Goal: Task Accomplishment & Management: Manage account settings

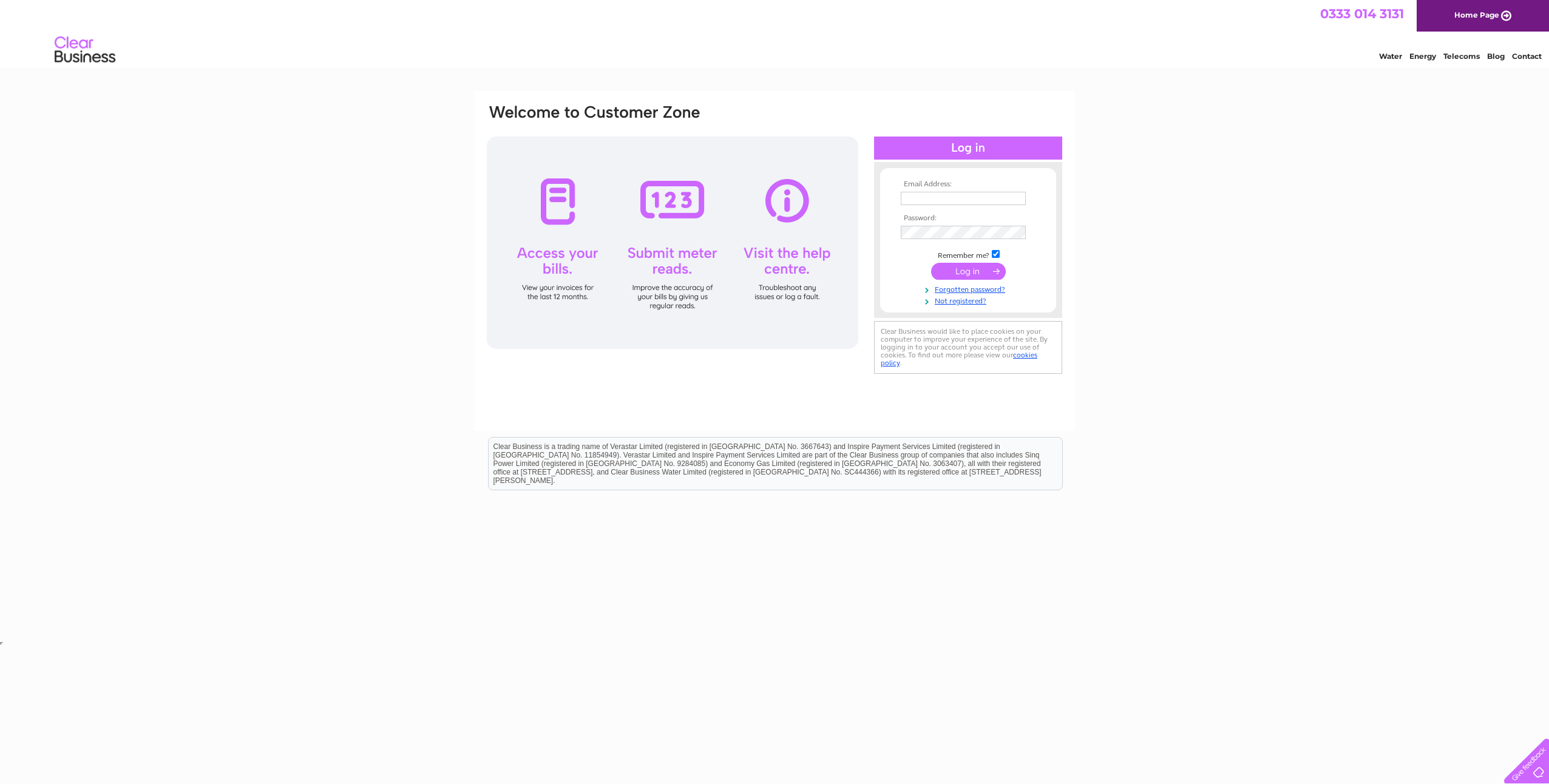
type input "accounts@pollardproperty.co.uk"
click at [966, 270] on input "submit" at bounding box center [968, 271] width 75 height 17
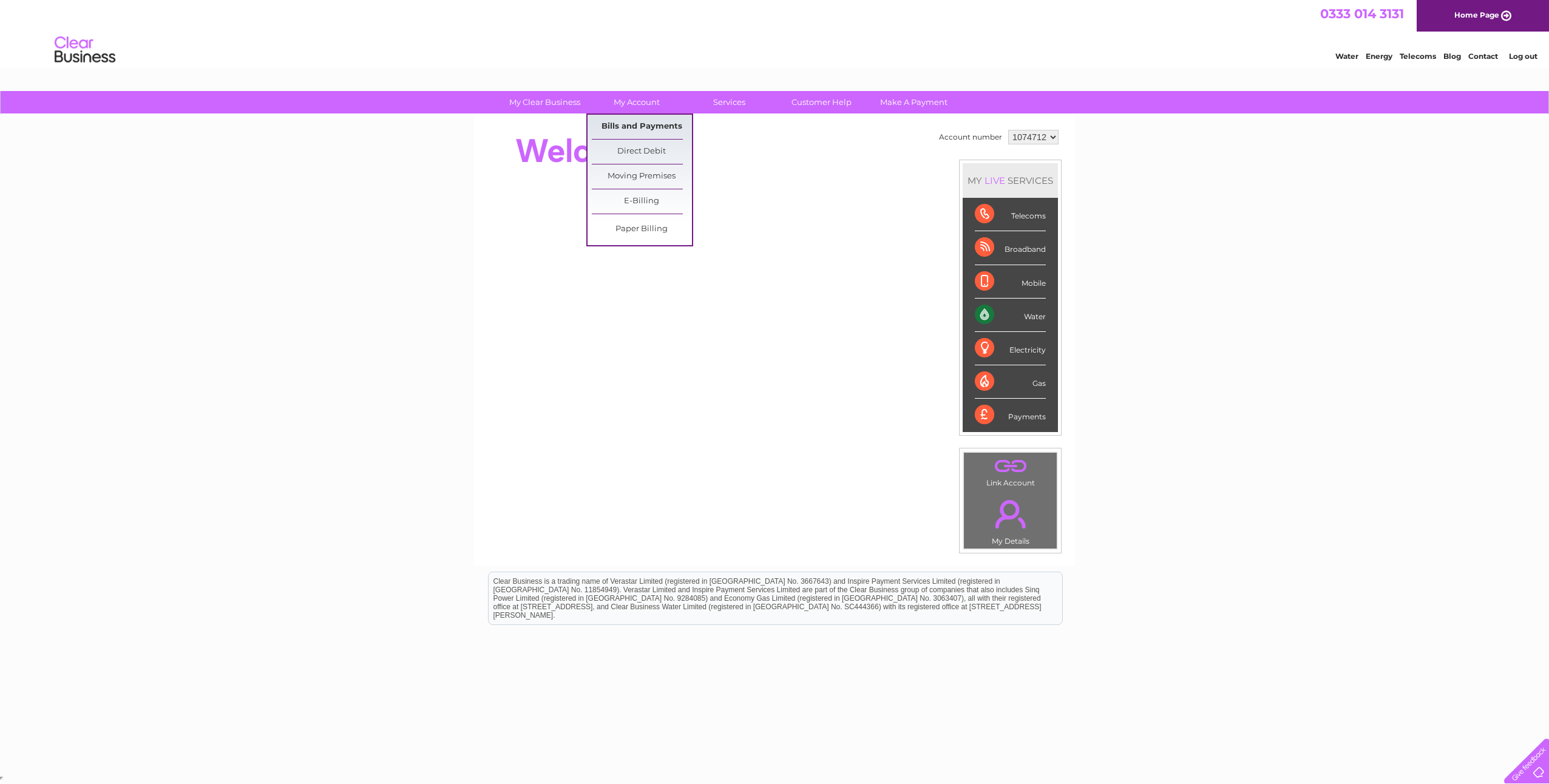
click at [636, 128] on link "Bills and Payments" at bounding box center [641, 127] width 100 height 25
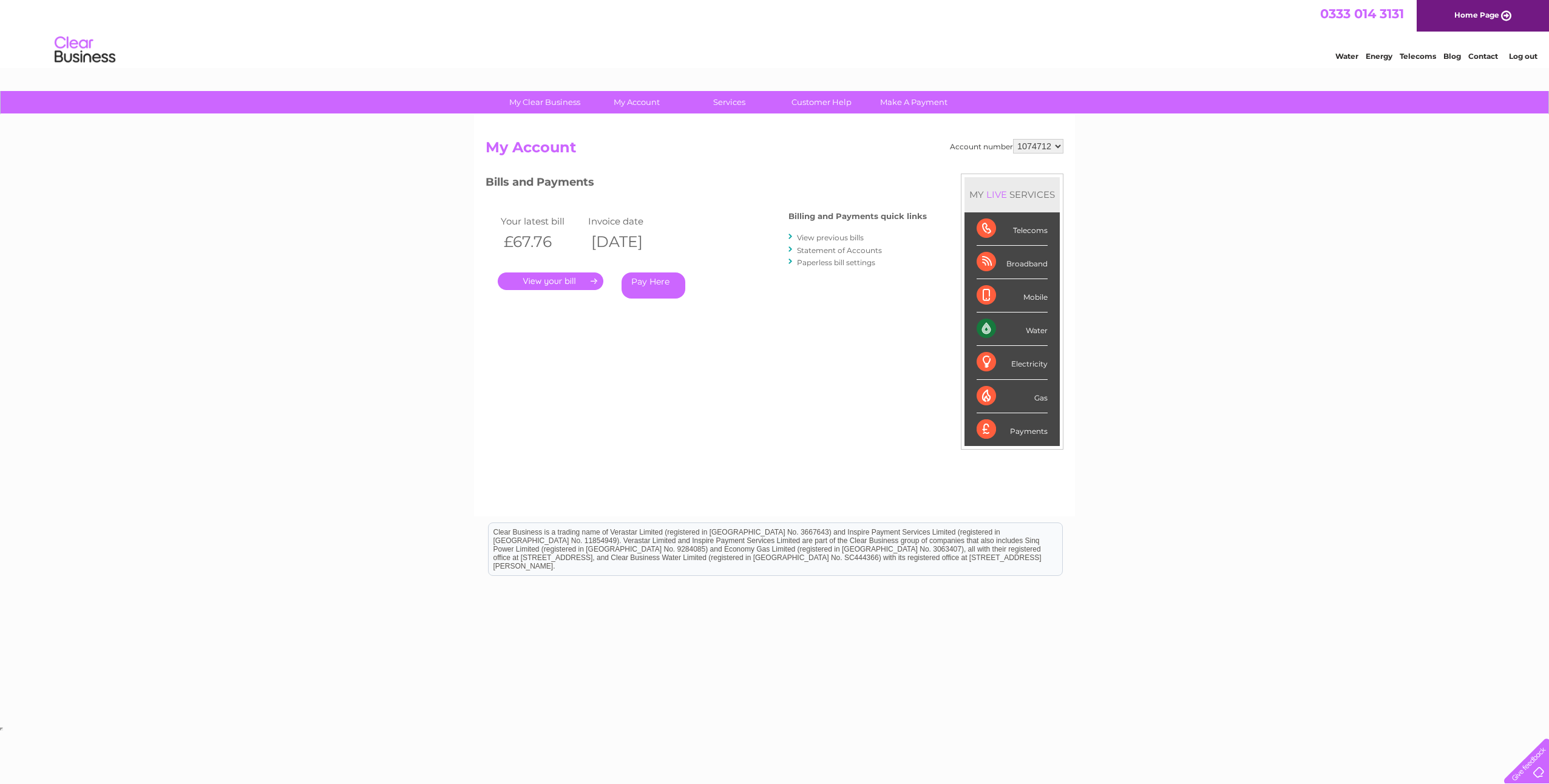
click at [553, 282] on link "." at bounding box center [550, 281] width 106 height 17
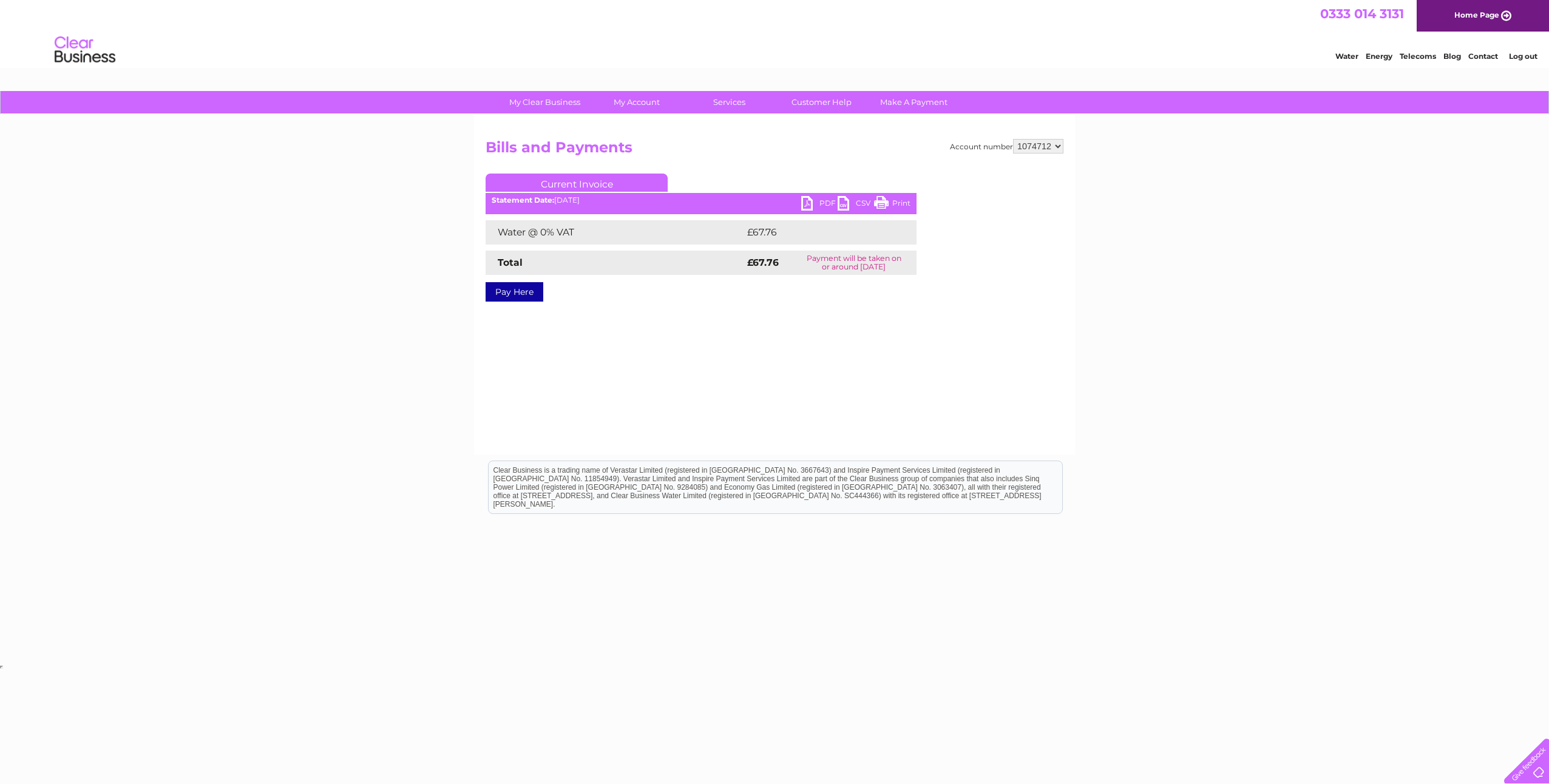
click at [801, 200] on div "Statement Date: 02/09/2025" at bounding box center [701, 200] width 431 height 8
click at [803, 205] on link "PDF" at bounding box center [819, 204] width 36 height 17
